Goal: Task Accomplishment & Management: Use online tool/utility

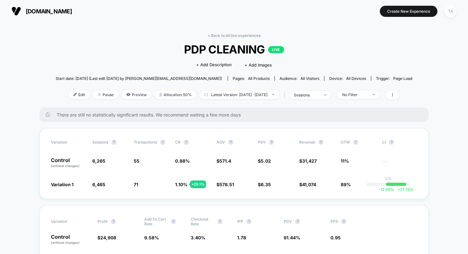
click at [451, 14] on div "TA" at bounding box center [450, 11] width 12 height 12
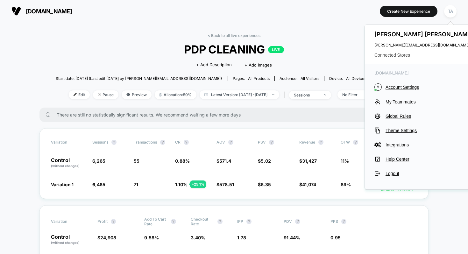
click at [392, 54] on span "Connected Stores" at bounding box center [424, 55] width 101 height 5
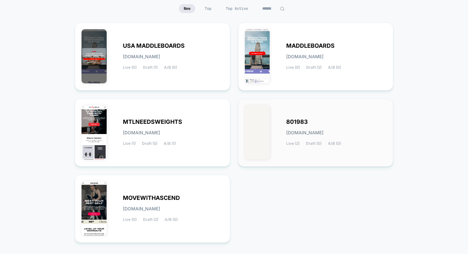
click at [300, 127] on div "801983 [DOMAIN_NAME] Live (2) Draft (0) A/B (0)" at bounding box center [336, 133] width 101 height 26
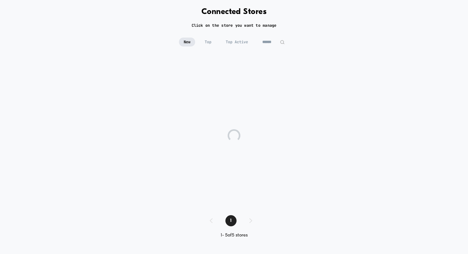
scroll to position [29, 0]
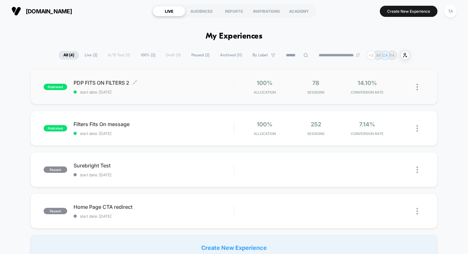
click at [114, 80] on span "PDP FITS ON FILTERS 2 Click to edit experience details" at bounding box center [154, 83] width 160 height 6
click at [120, 89] on div "PDP FITS ON FILTERS 2 Click to edit experience details Click to edit experience…" at bounding box center [154, 87] width 160 height 15
click at [114, 122] on span "Filters Fits On message Click to edit experience details" at bounding box center [154, 124] width 160 height 6
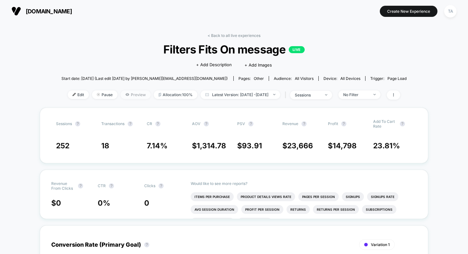
click at [125, 96] on span "Preview" at bounding box center [136, 94] width 30 height 9
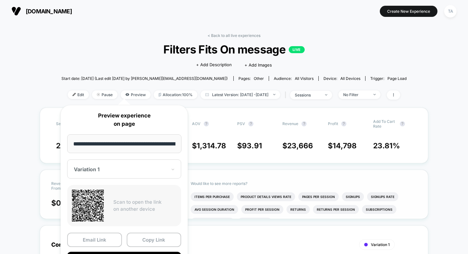
click at [328, 172] on div "Would like to see more reports? Items Per Purchase Product Details Views Rate P…" at bounding box center [304, 194] width 226 height 49
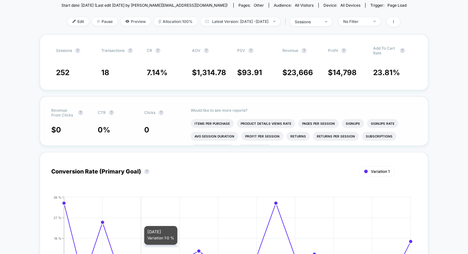
scroll to position [61, 0]
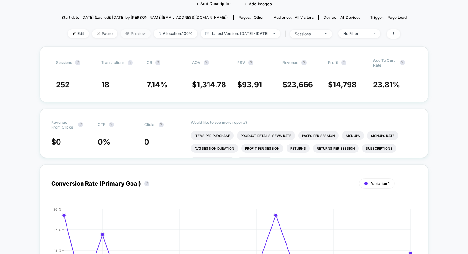
click at [127, 37] on span "Preview" at bounding box center [136, 33] width 30 height 9
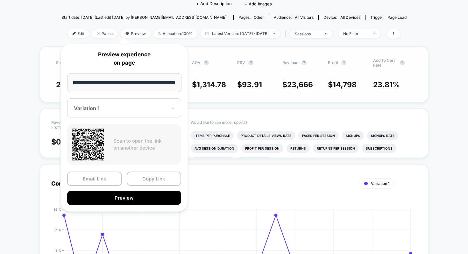
scroll to position [0, 0]
click at [390, 96] on div "Sessions ? Transactions ? CR ? AOV ? PSV ? Revenue ? Profit ? Add To Cart Rate …" at bounding box center [234, 74] width 388 height 56
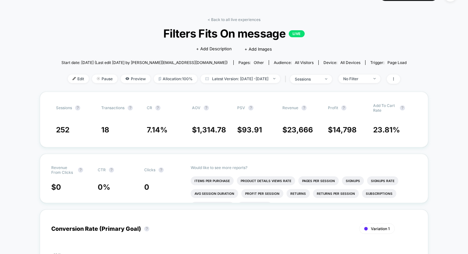
scroll to position [15, 0]
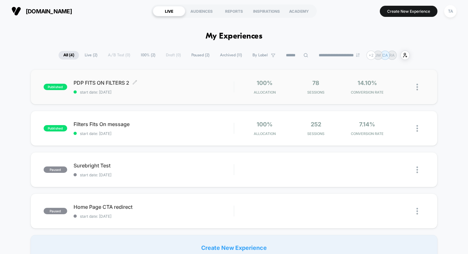
click at [111, 81] on span "PDP FITS ON FILTERS 2 Click to edit experience details" at bounding box center [154, 83] width 160 height 6
click at [86, 124] on span "Filters Fits On message Click to edit experience details" at bounding box center [154, 124] width 160 height 6
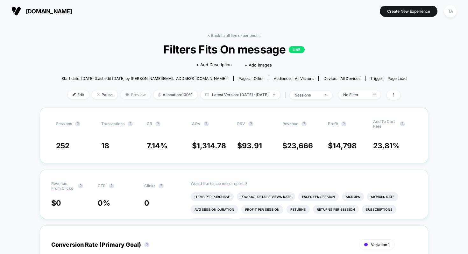
click at [124, 95] on span "Preview" at bounding box center [136, 94] width 30 height 9
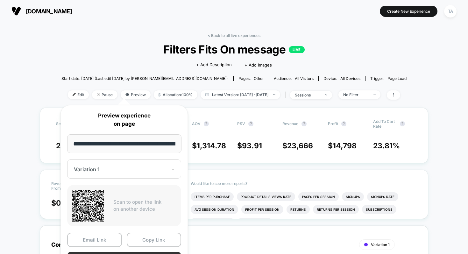
click at [156, 253] on button "Preview" at bounding box center [124, 259] width 114 height 14
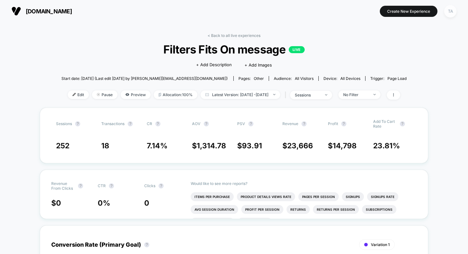
click at [447, 10] on div "TA" at bounding box center [450, 11] width 12 height 12
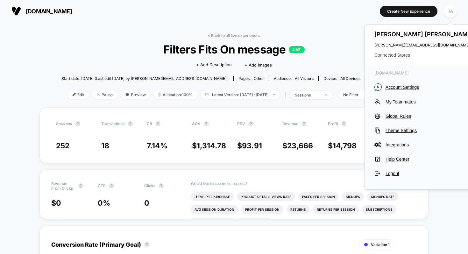
click at [396, 53] on span "Connected Stores" at bounding box center [424, 55] width 101 height 5
